Goal: Task Accomplishment & Management: Manage account settings

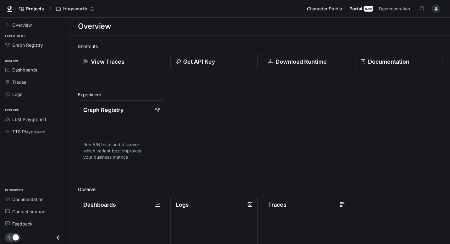
click at [333, 6] on span "Character Studio" at bounding box center [324, 9] width 35 height 8
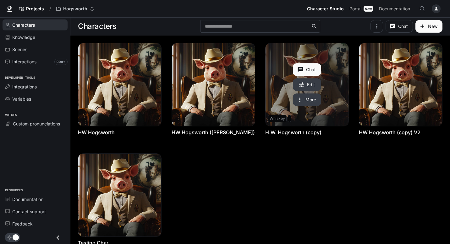
click at [280, 102] on link "H.W. Hogsworth (copy)" at bounding box center [307, 84] width 83 height 83
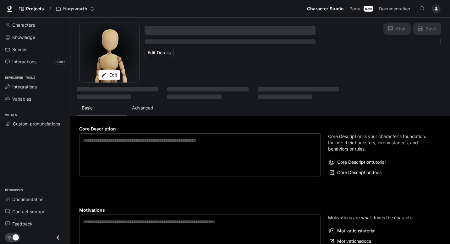
type textarea "**********"
type input "**********"
type textarea "**********"
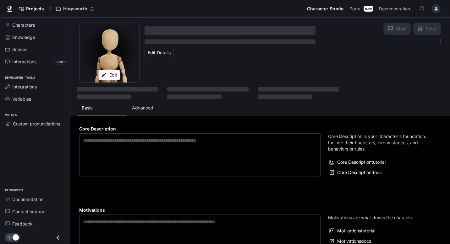
type input "*"
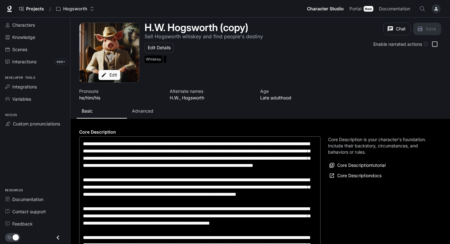
type input "**********"
click at [138, 106] on button "Advanced" at bounding box center [152, 111] width 50 height 15
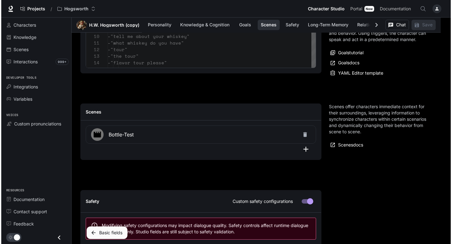
scroll to position [773, 0]
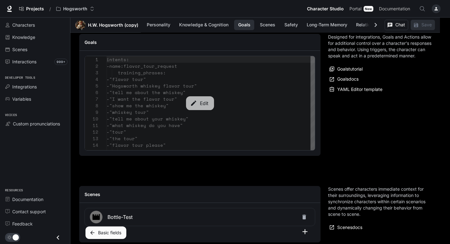
click at [195, 102] on icon "button" at bounding box center [193, 103] width 5 height 5
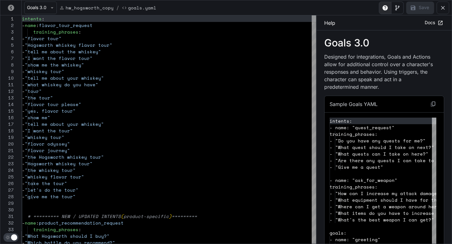
scroll to position [66, 0]
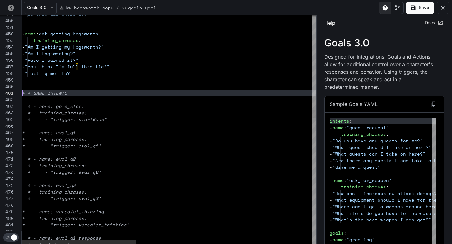
scroll to position [0, 0]
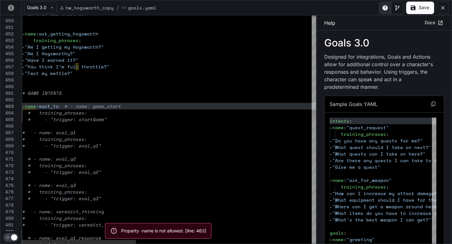
scroll to position [20, 0]
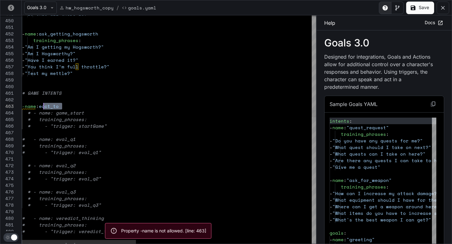
drag, startPoint x: 66, startPoint y: 107, endPoint x: 44, endPoint y: 105, distance: 22.0
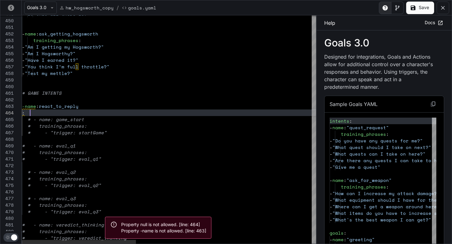
scroll to position [20, 5]
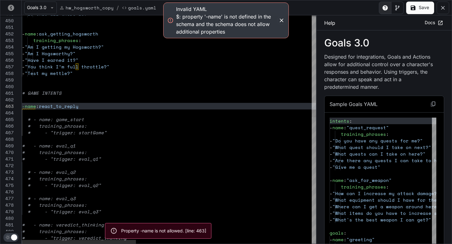
scroll to position [13, 5]
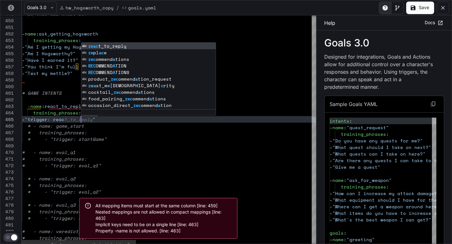
scroll to position [26, 62]
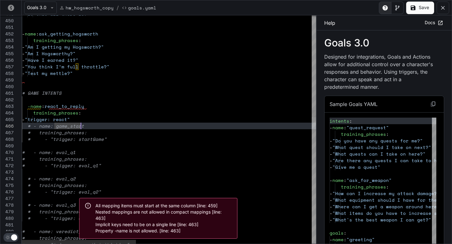
scroll to position [26, 65]
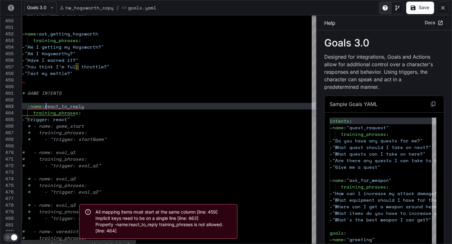
scroll to position [13, 24]
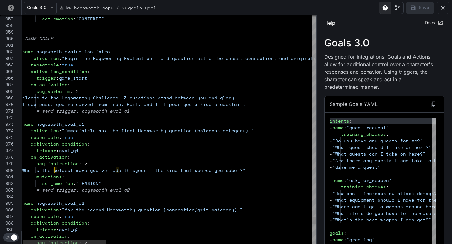
scroll to position [59, 32]
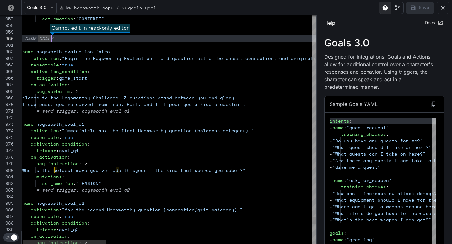
scroll to position [85, 0]
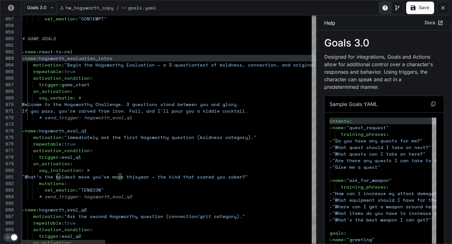
scroll to position [7, 59]
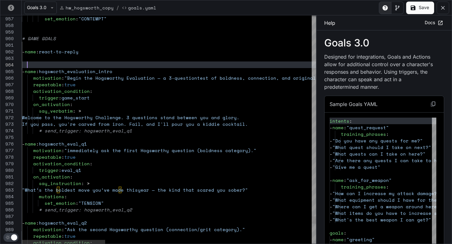
scroll to position [20, 5]
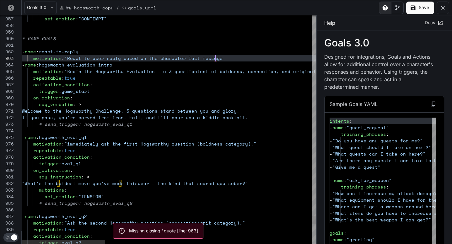
scroll to position [20, 11]
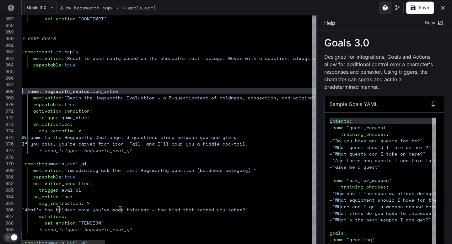
scroll to position [46, 0]
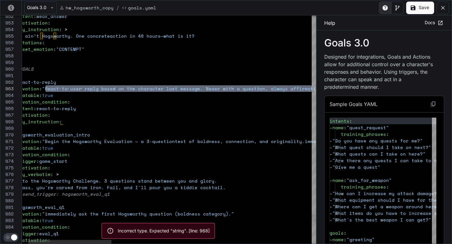
scroll to position [13, 310]
drag, startPoint x: 68, startPoint y: 91, endPoint x: 310, endPoint y: 88, distance: 242.6
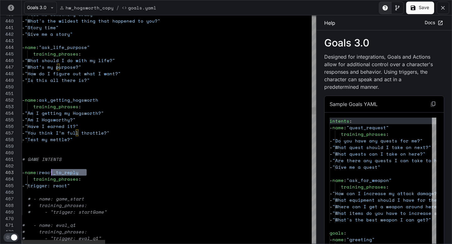
scroll to position [13, 27]
drag, startPoint x: 81, startPoint y: 173, endPoint x: 49, endPoint y: 173, distance: 32.4
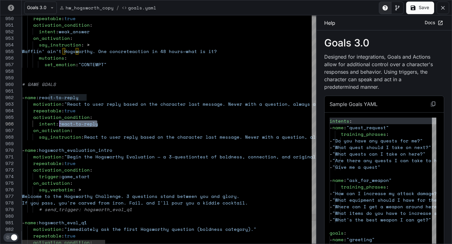
drag, startPoint x: 104, startPoint y: 123, endPoint x: 60, endPoint y: 123, distance: 44.0
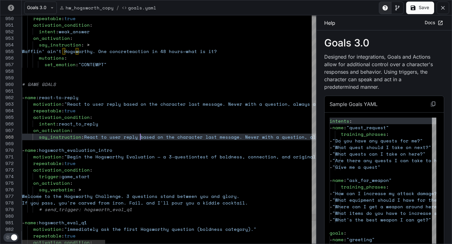
scroll to position [46, 118]
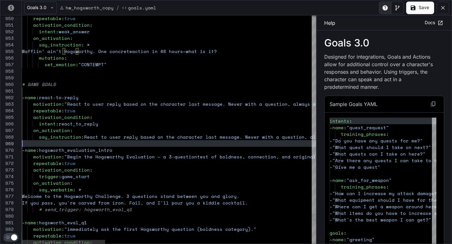
scroll to position [7, 65]
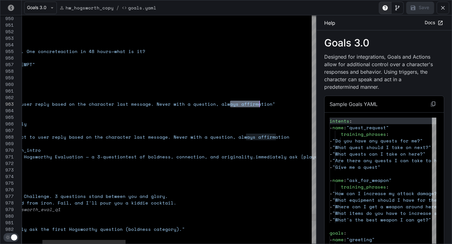
drag, startPoint x: 230, startPoint y: 105, endPoint x: 259, endPoint y: 106, distance: 28.6
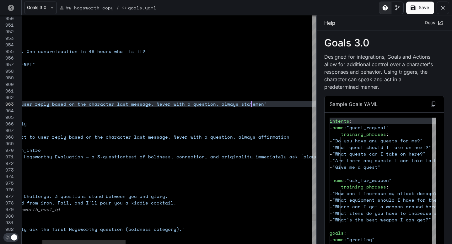
scroll to position [13, 304]
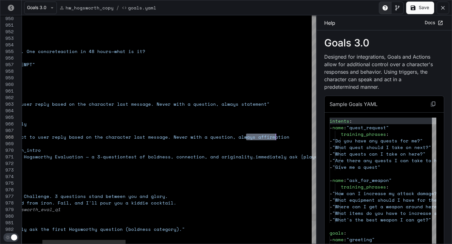
drag, startPoint x: 247, startPoint y: 137, endPoint x: 281, endPoint y: 137, distance: 33.9
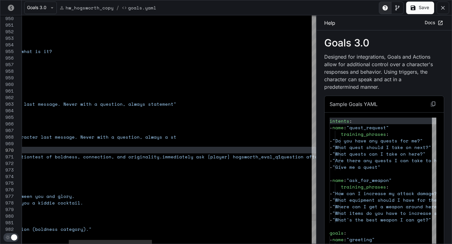
scroll to position [53, 16]
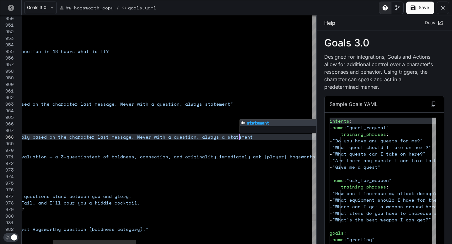
scroll to position [46, 325]
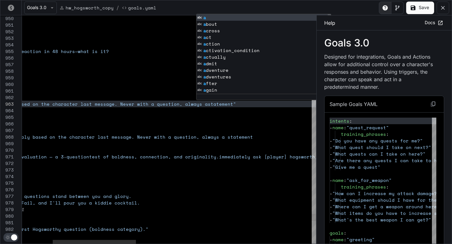
scroll to position [13, 285]
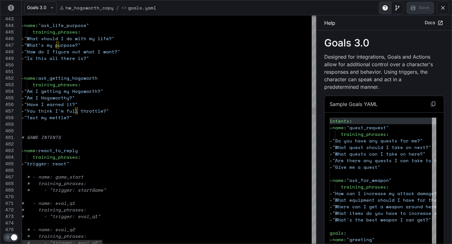
type textarea "**********"
drag, startPoint x: 90, startPoint y: 162, endPoint x: 44, endPoint y: 162, distance: 46.5
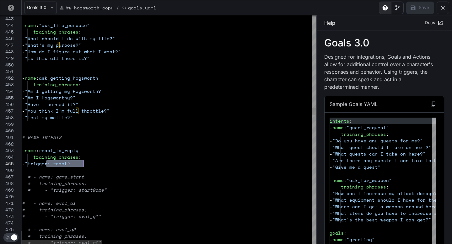
scroll to position [26, 62]
drag, startPoint x: 46, startPoint y: 164, endPoint x: 83, endPoint y: 164, distance: 37.4
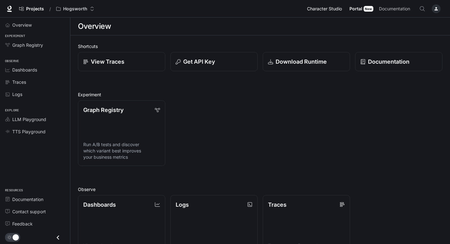
click at [342, 10] on span "Character Studio" at bounding box center [324, 9] width 35 height 8
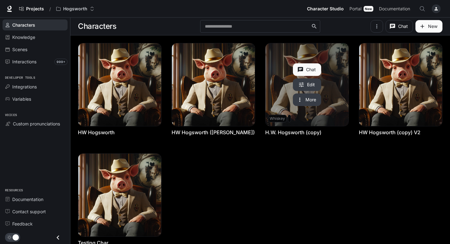
click at [314, 94] on button "More" at bounding box center [307, 100] width 28 height 13
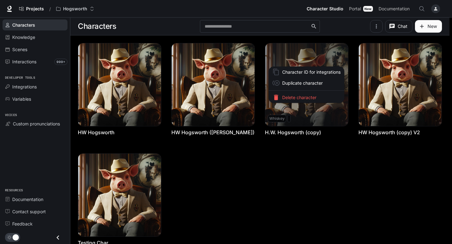
click at [324, 108] on div at bounding box center [226, 122] width 452 height 244
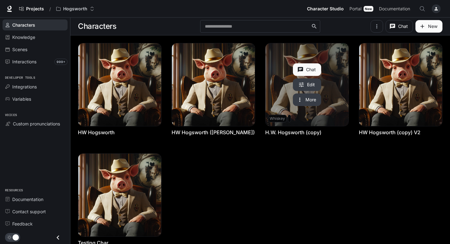
click at [329, 116] on link "H.W. Hogsworth (copy)" at bounding box center [307, 84] width 83 height 83
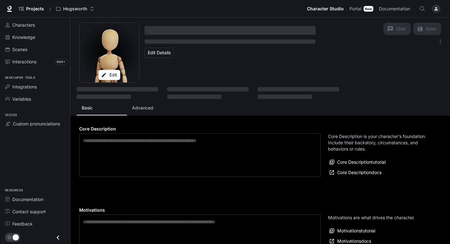
type textarea "**********"
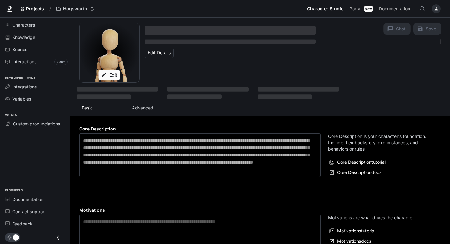
type textarea "**********"
type input "**********"
type textarea "**********"
type input "*"
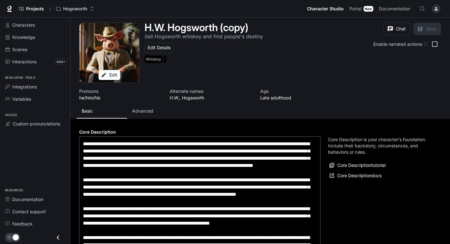
type input "**********"
click at [143, 110] on p "Advanced" at bounding box center [142, 111] width 21 height 6
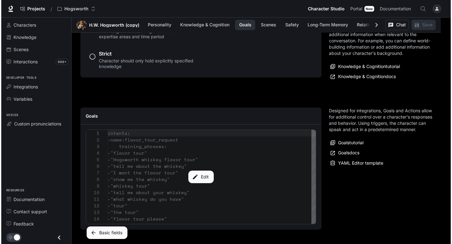
scroll to position [703, 0]
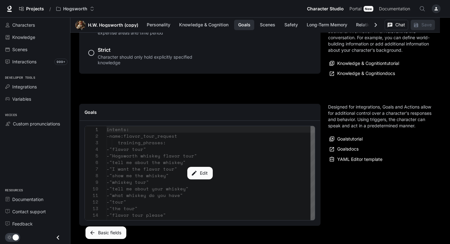
click at [198, 178] on button "Edit" at bounding box center [199, 173] width 25 height 13
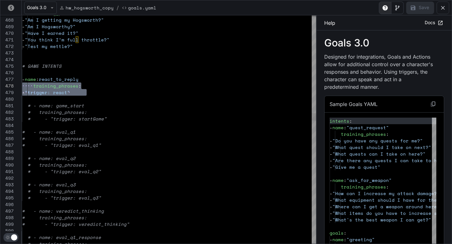
scroll to position [40, 0]
drag, startPoint x: 110, startPoint y: 92, endPoint x: 14, endPoint y: 79, distance: 96.8
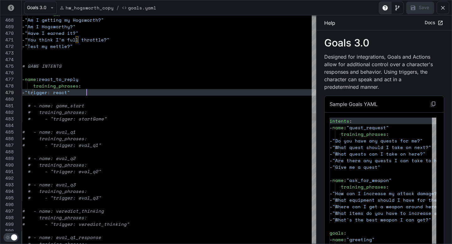
scroll to position [53, 65]
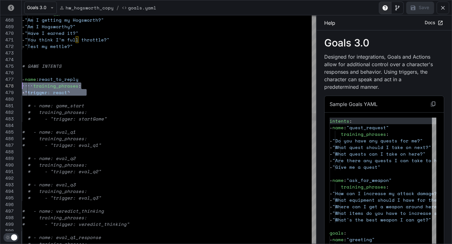
scroll to position [40, 0]
drag, startPoint x: 103, startPoint y: 93, endPoint x: 15, endPoint y: 80, distance: 89.5
click at [15, 80] on div "467 468 469 470 471 472 473 474 475 476 477 478 479 480 481 482 483 484 485 486…" at bounding box center [158, 129] width 316 height 229
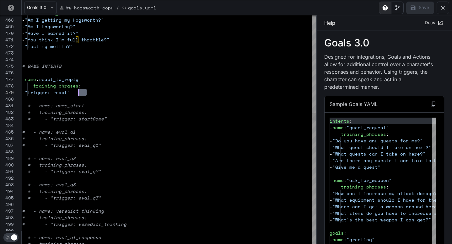
scroll to position [53, 30]
drag, startPoint x: 101, startPoint y: 92, endPoint x: 51, endPoint y: 92, distance: 50.6
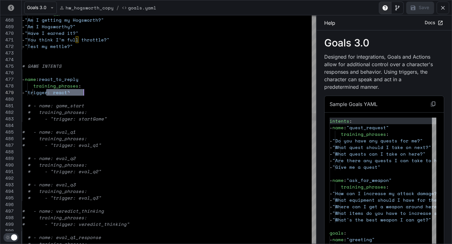
drag, startPoint x: 46, startPoint y: 92, endPoint x: 84, endPoint y: 93, distance: 38.1
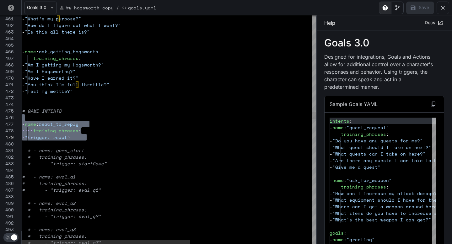
drag, startPoint x: 29, startPoint y: 118, endPoint x: 101, endPoint y: 138, distance: 75.1
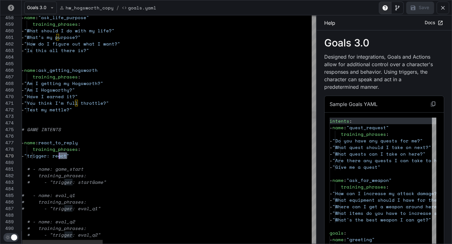
drag, startPoint x: 67, startPoint y: 158, endPoint x: 59, endPoint y: 158, distance: 7.5
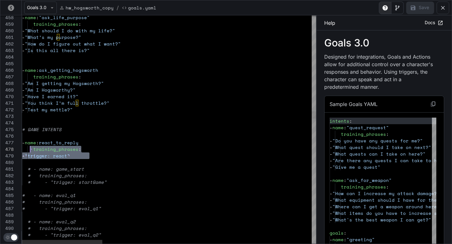
scroll to position [40, 0]
drag, startPoint x: 55, startPoint y: 162, endPoint x: 19, endPoint y: 141, distance: 41.0
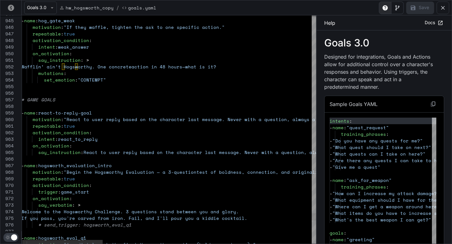
scroll to position [46, 0]
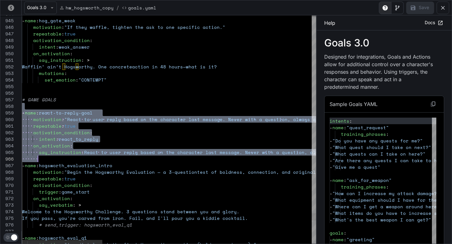
drag, startPoint x: 28, startPoint y: 108, endPoint x: 112, endPoint y: 160, distance: 98.9
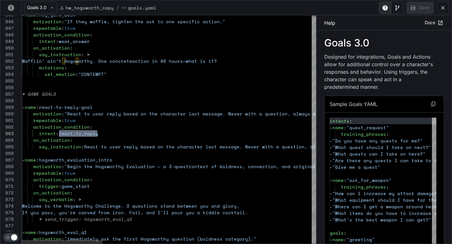
scroll to position [13, 38]
drag, startPoint x: 101, startPoint y: 132, endPoint x: 58, endPoint y: 131, distance: 42.7
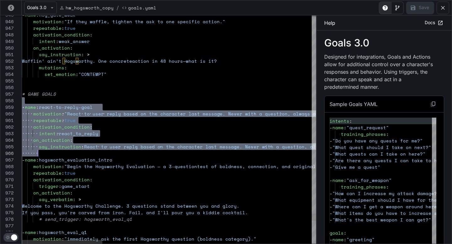
scroll to position [46, 16]
drag, startPoint x: 32, startPoint y: 102, endPoint x: 87, endPoint y: 150, distance: 72.8
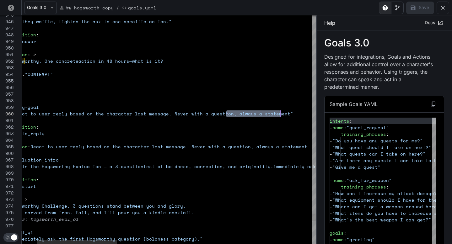
scroll to position [59, 310]
drag, startPoint x: 227, startPoint y: 114, endPoint x: 277, endPoint y: 112, distance: 49.1
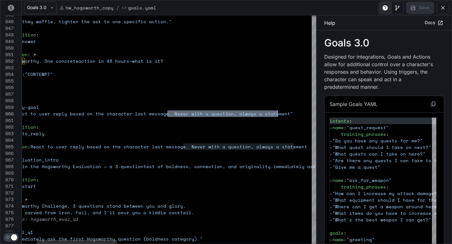
drag, startPoint x: 168, startPoint y: 113, endPoint x: 278, endPoint y: 113, distance: 110.0
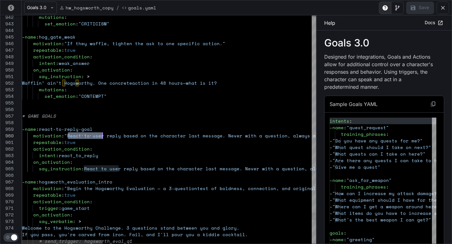
drag, startPoint x: 68, startPoint y: 134, endPoint x: 101, endPoint y: 134, distance: 33.3
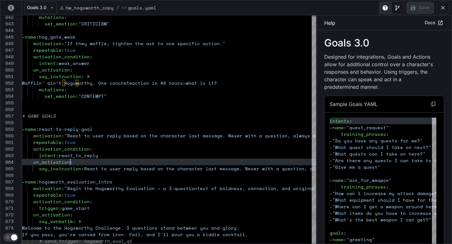
scroll to position [20, 48]
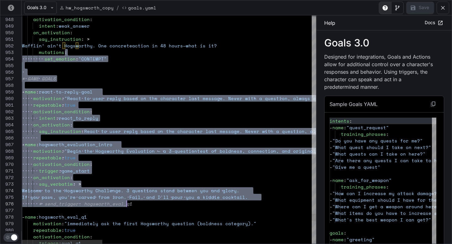
drag, startPoint x: 63, startPoint y: 51, endPoint x: 146, endPoint y: 200, distance: 170.6
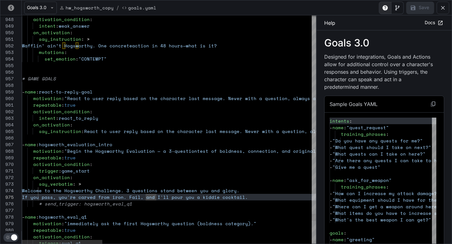
type textarea "**********"
